Goal: Information Seeking & Learning: Learn about a topic

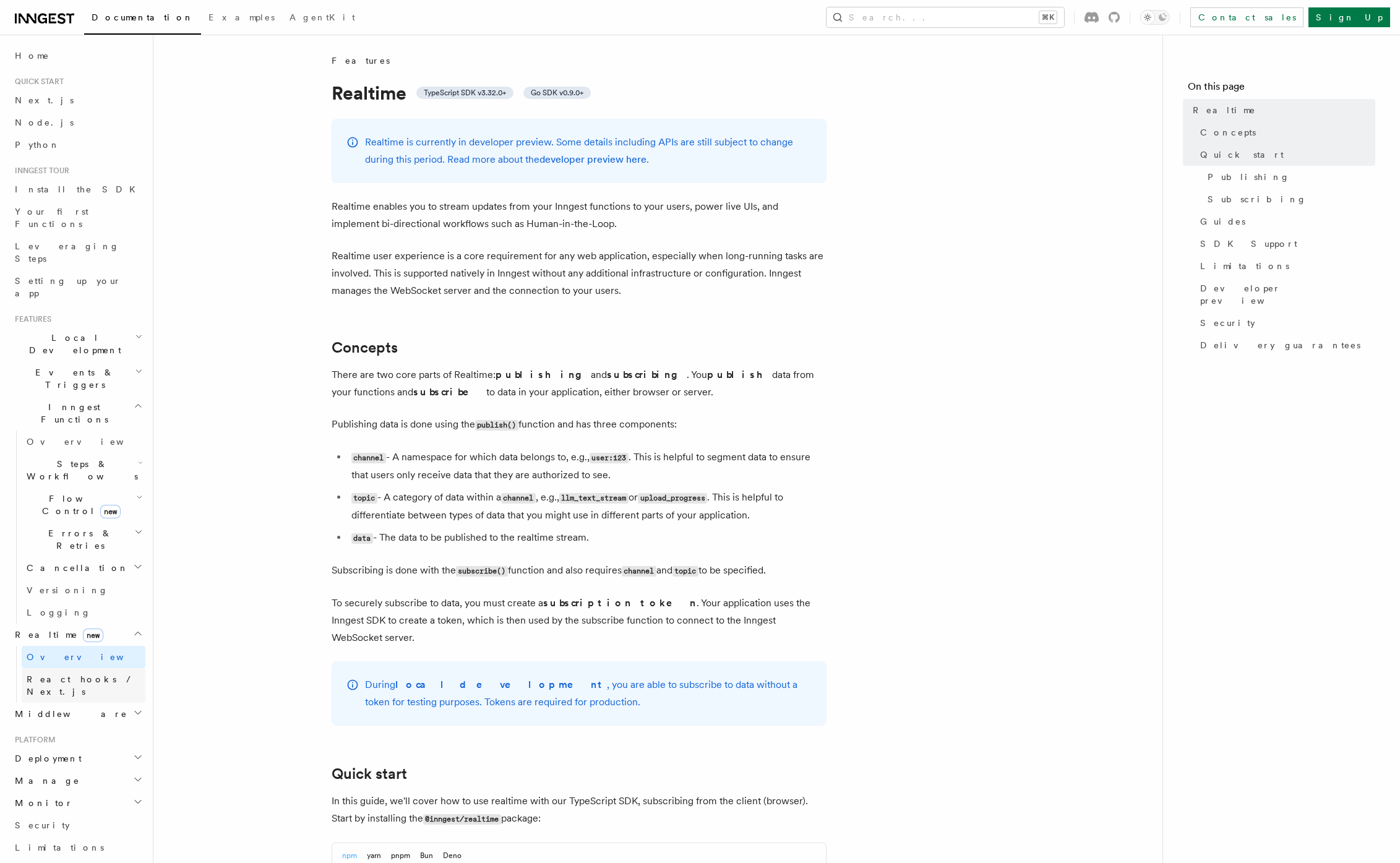
click at [85, 674] on span "React hooks / Next.js" at bounding box center [81, 685] width 110 height 22
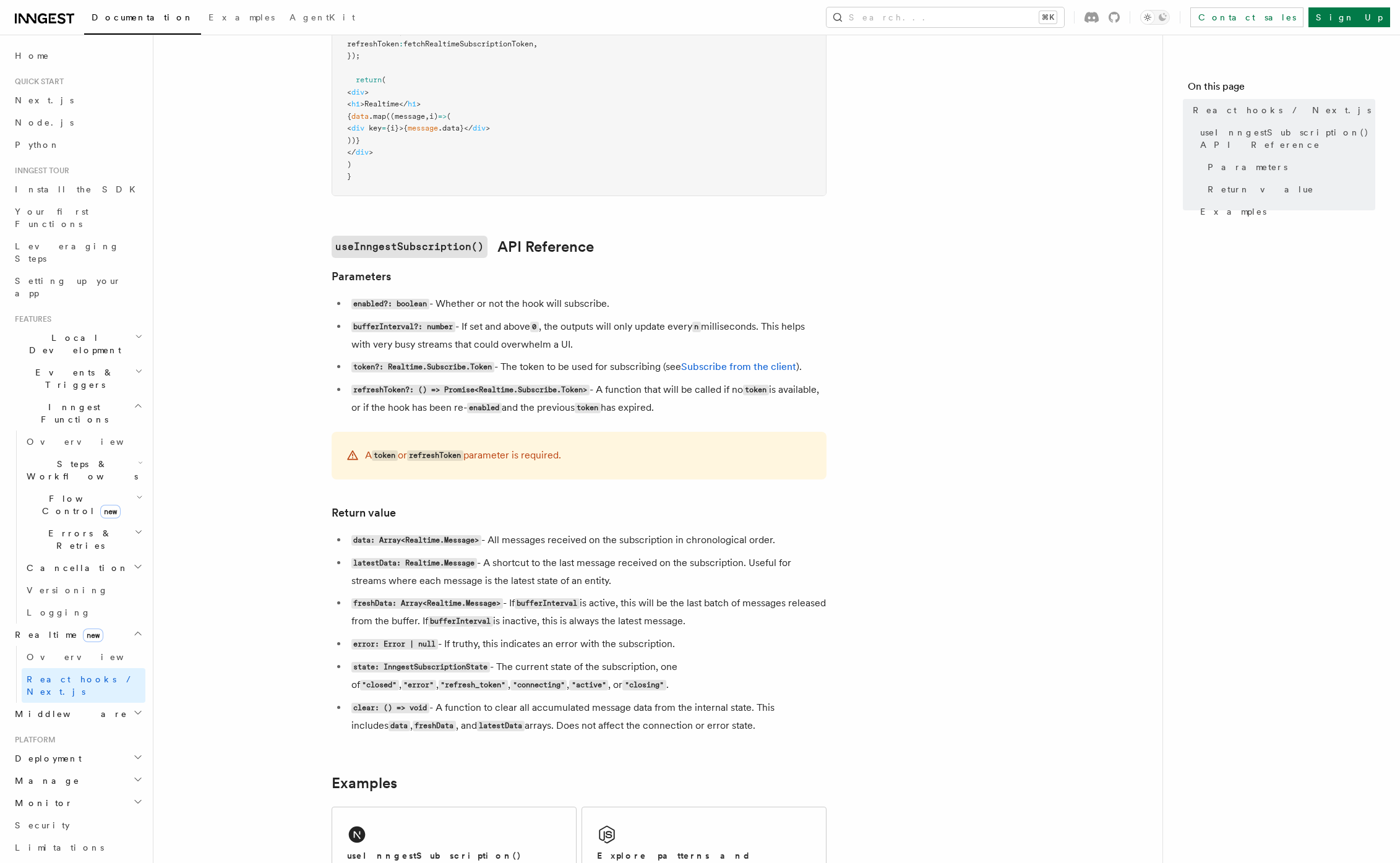
scroll to position [885, 0]
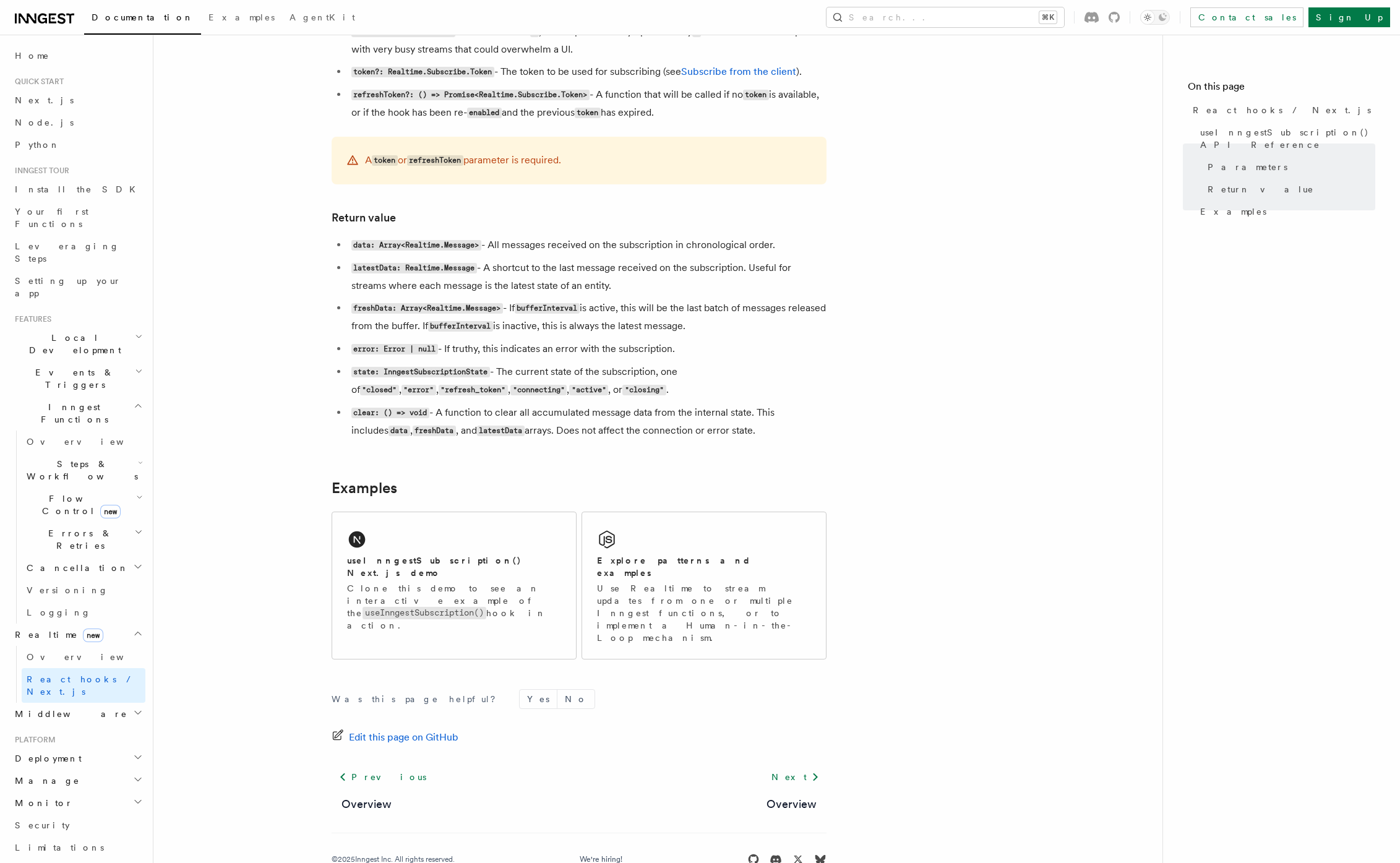
click at [69, 493] on span "Flow Control new" at bounding box center [79, 504] width 115 height 24
click at [60, 493] on span "Flow Control new" at bounding box center [79, 504] width 115 height 24
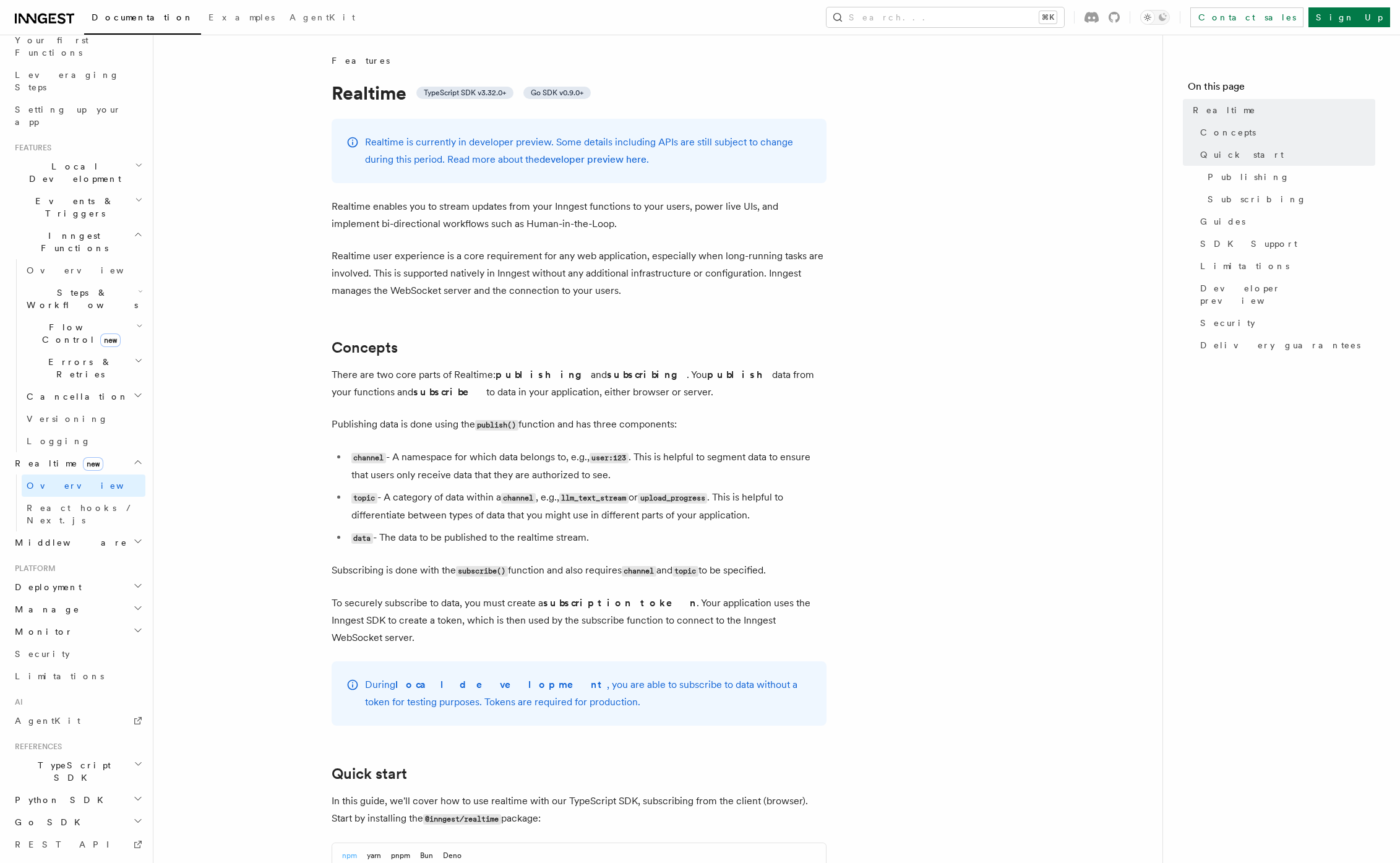
click at [51, 24] on icon at bounding box center [44, 17] width 59 height 15
click at [100, 503] on span "React hooks / Next.js" at bounding box center [81, 514] width 110 height 22
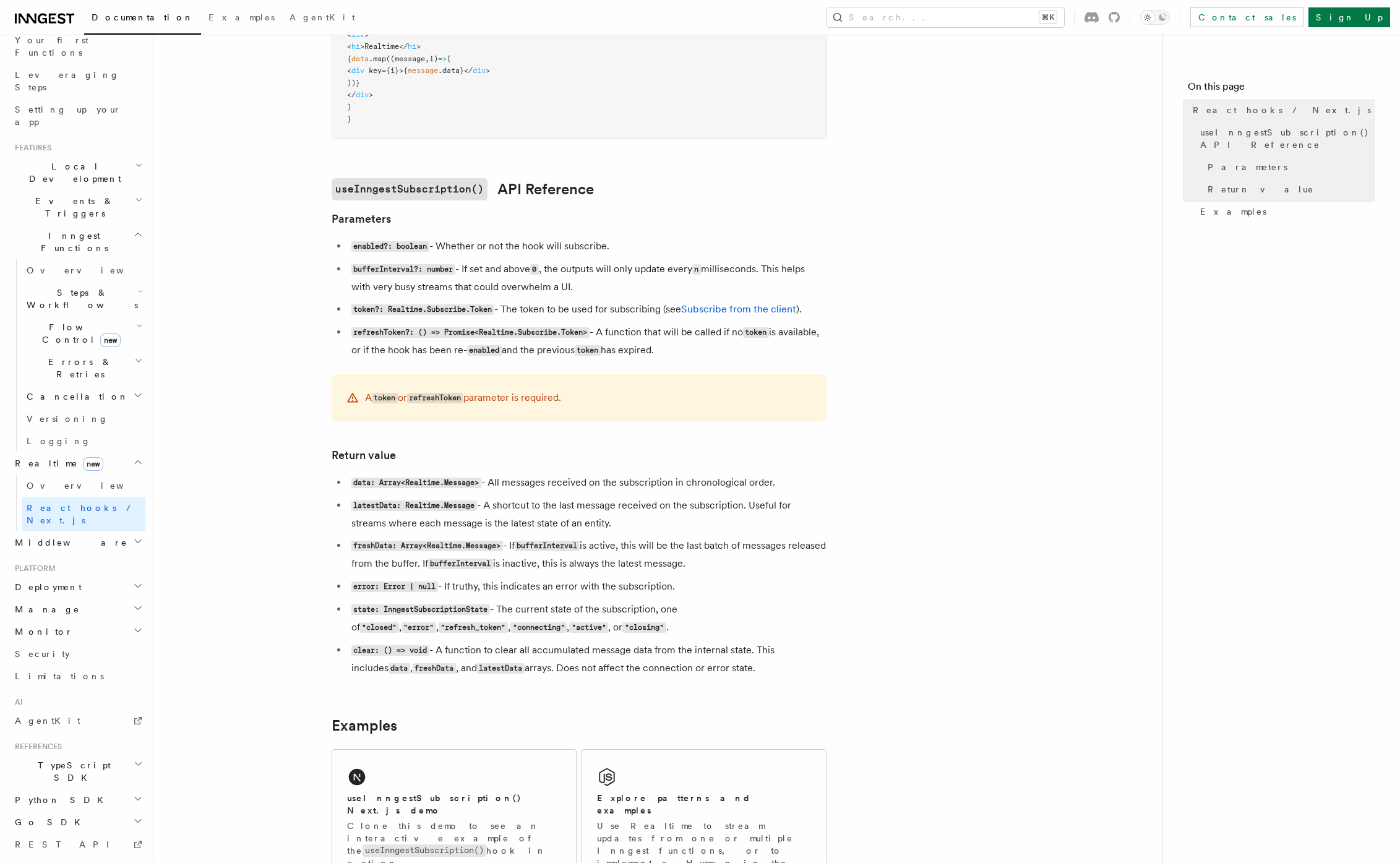
scroll to position [768, 0]
